Goal: Check status: Check status

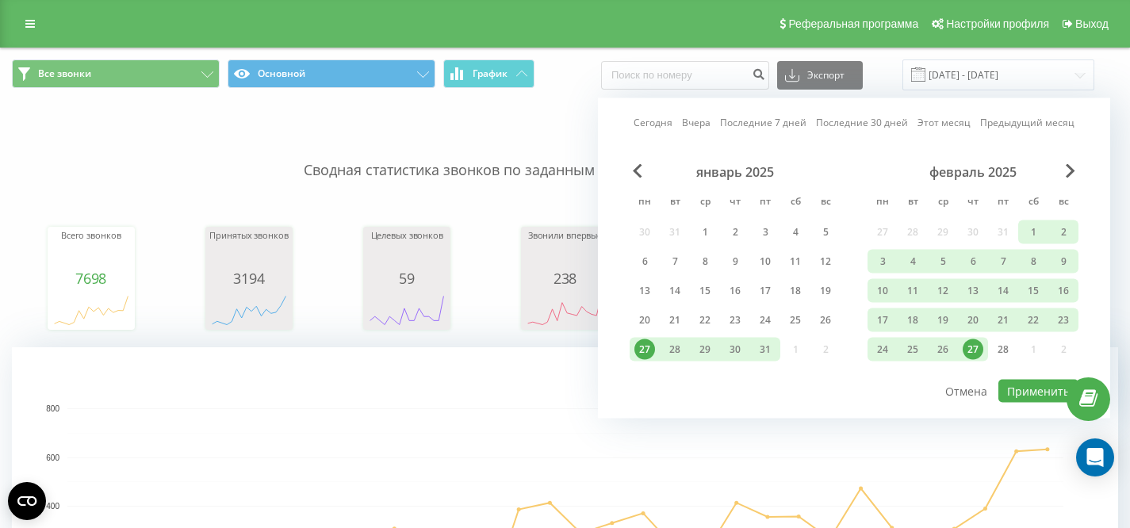
click at [875, 122] on link "Последние 30 дней" at bounding box center [862, 122] width 92 height 15
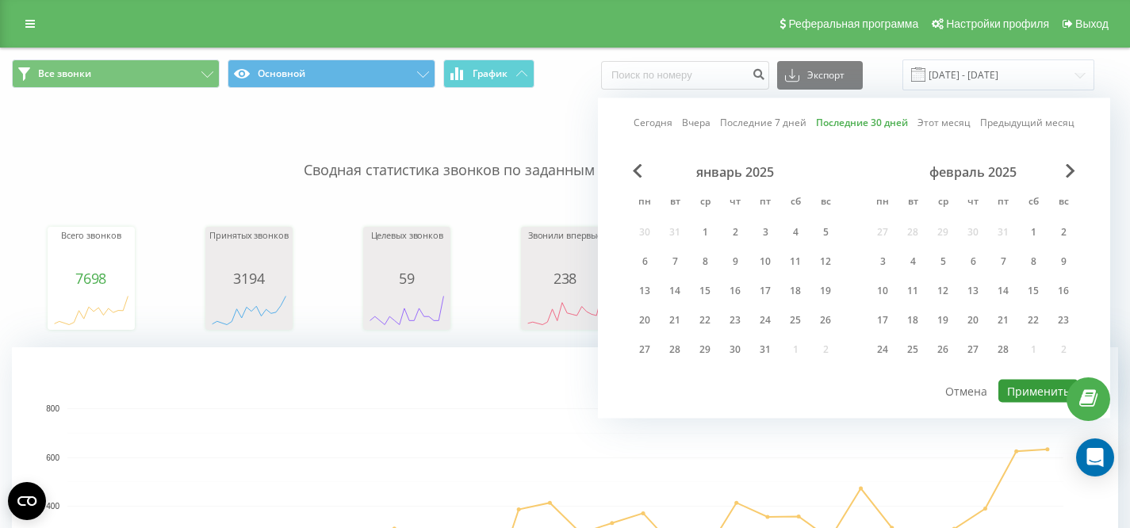
click at [1015, 386] on button "Применить" at bounding box center [1039, 391] width 80 height 23
type input "[DATE] - [DATE]"
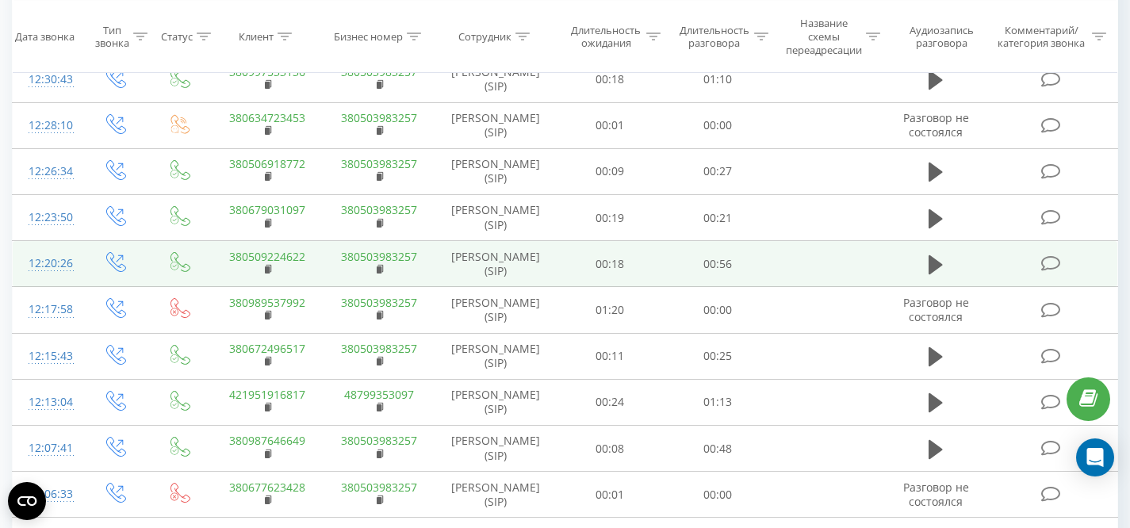
scroll to position [1105, 0]
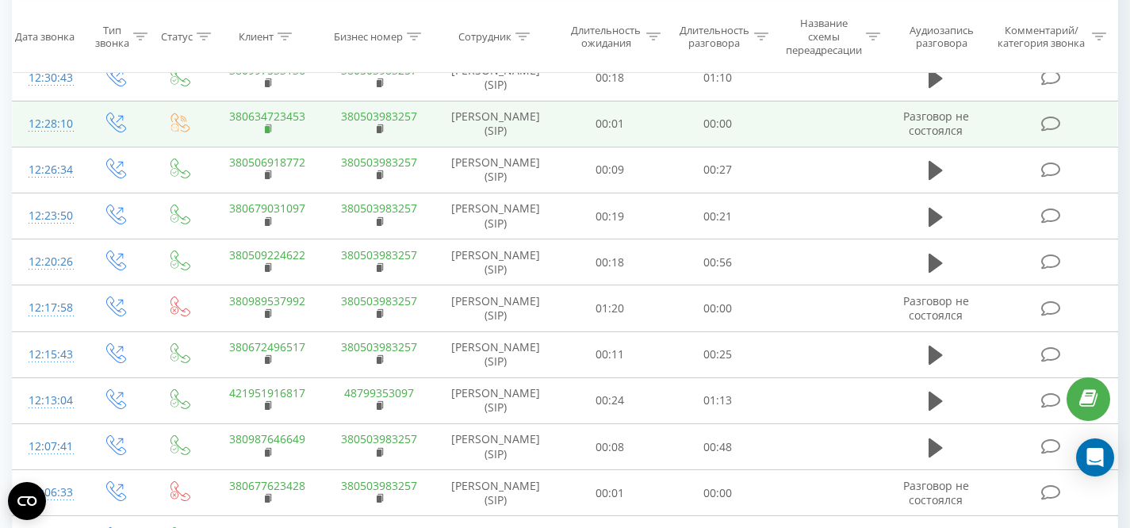
click at [265, 133] on rect at bounding box center [267, 129] width 5 height 7
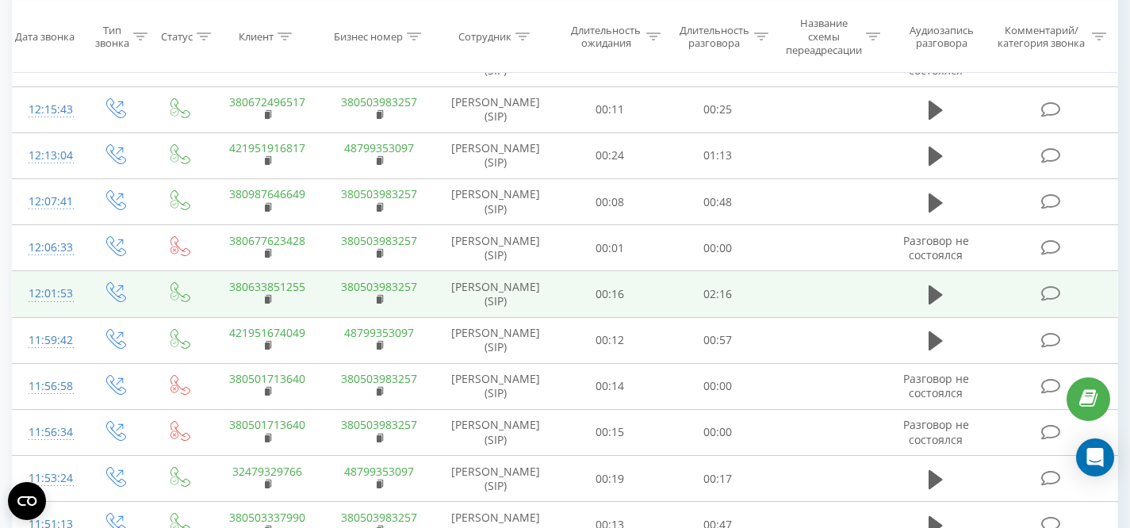
scroll to position [1583, 0]
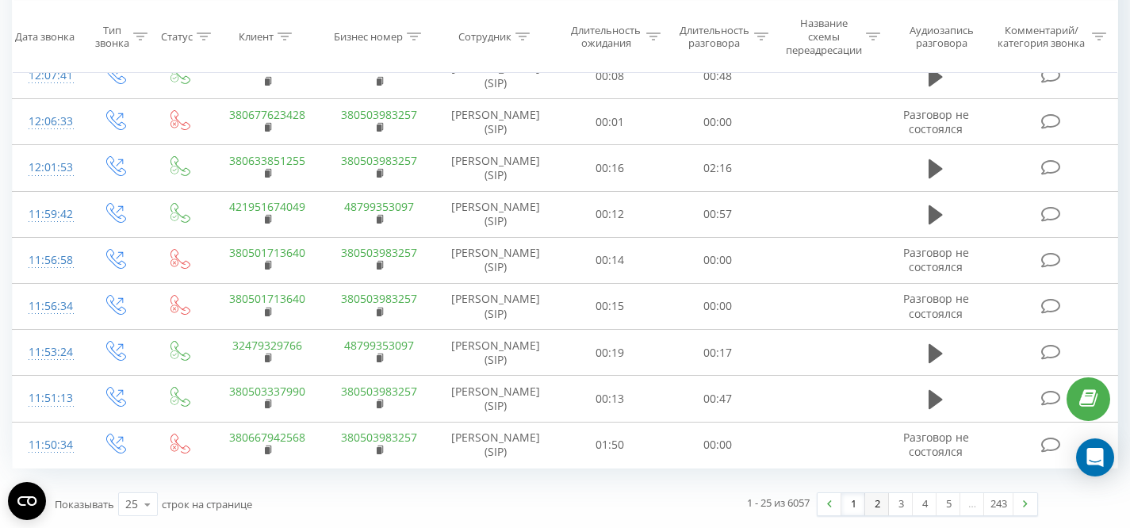
click at [873, 505] on link "2" at bounding box center [877, 504] width 24 height 22
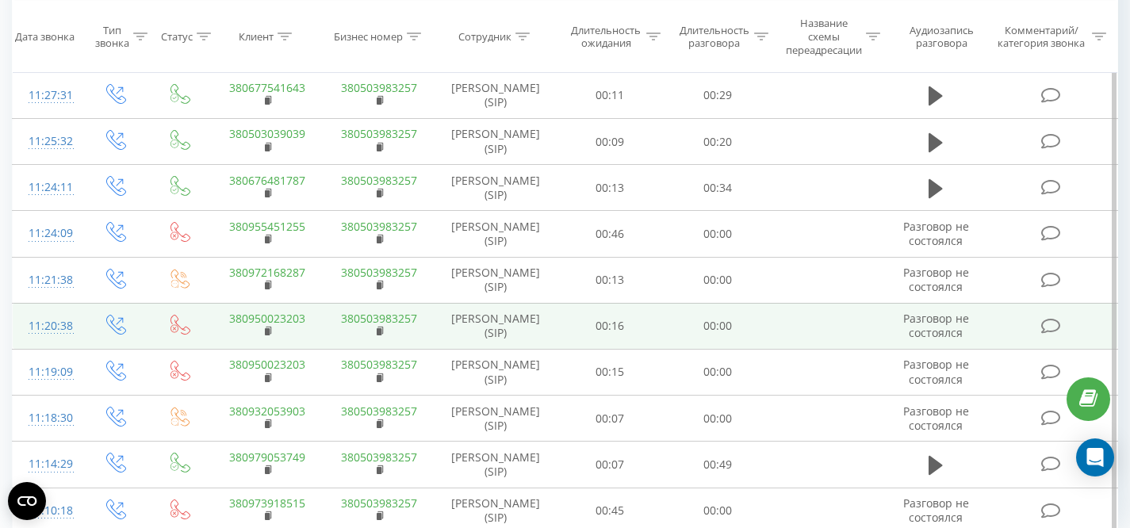
scroll to position [1502, 0]
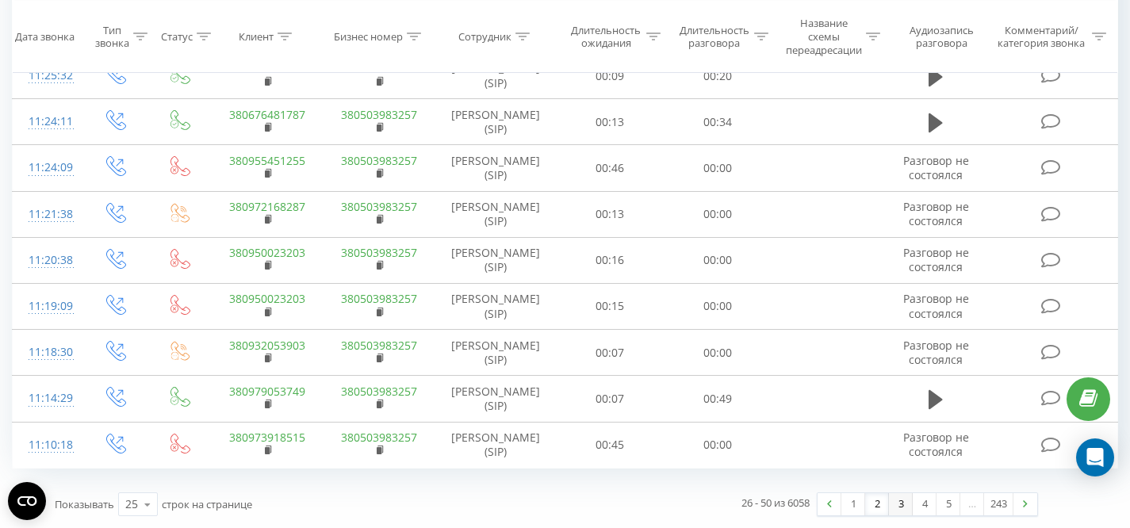
click at [895, 505] on link "3" at bounding box center [901, 504] width 24 height 22
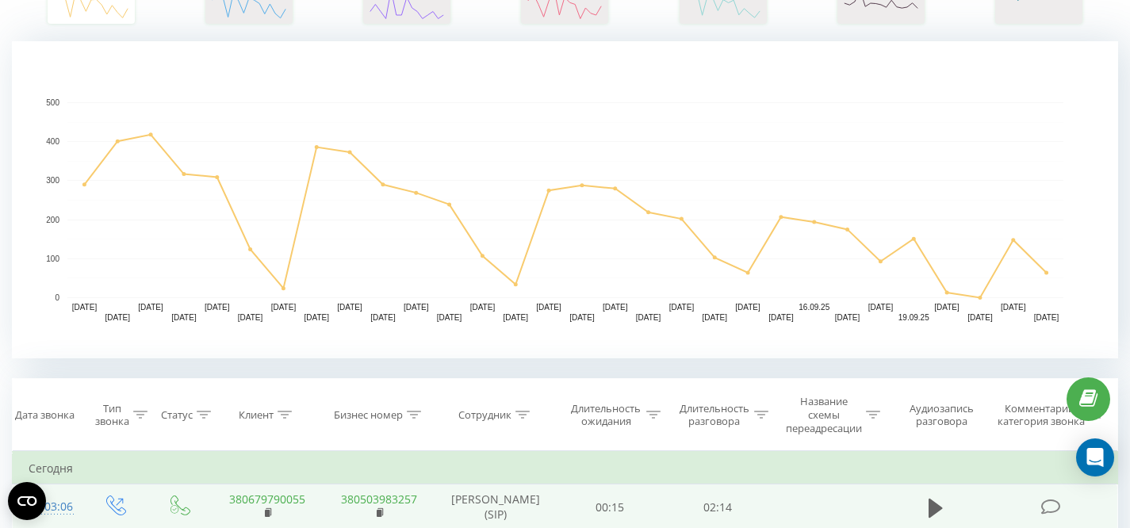
scroll to position [305, 0]
